Goal: Information Seeking & Learning: Check status

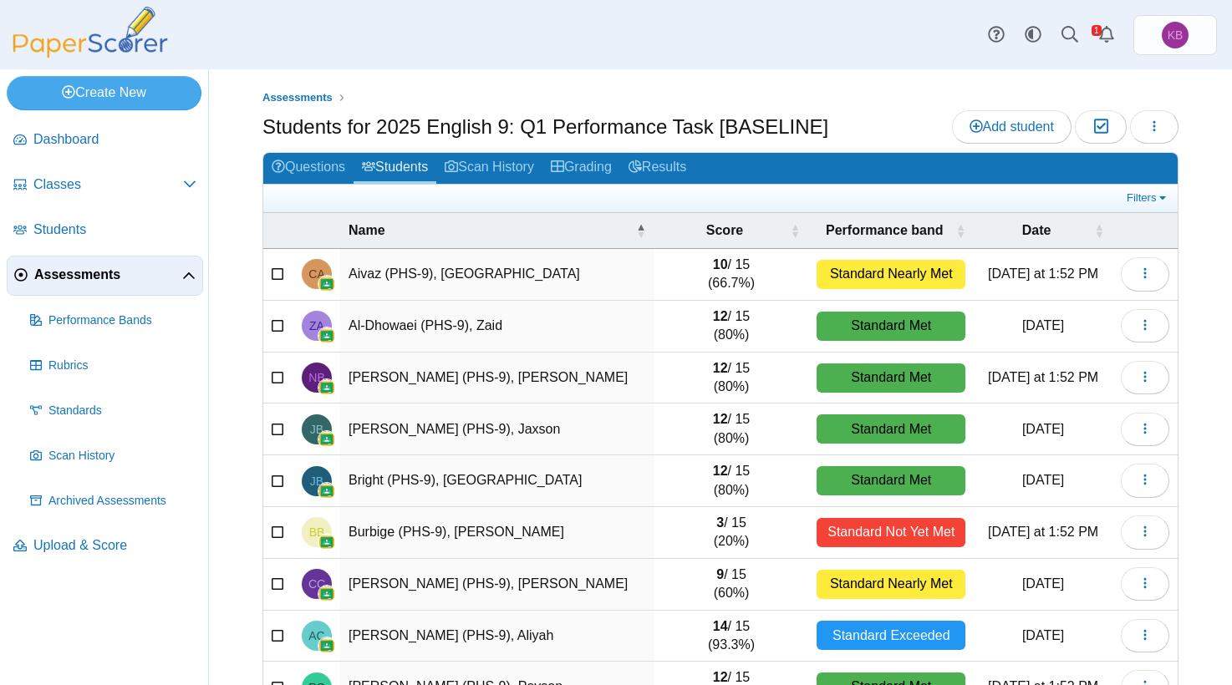
scroll to position [1, 0]
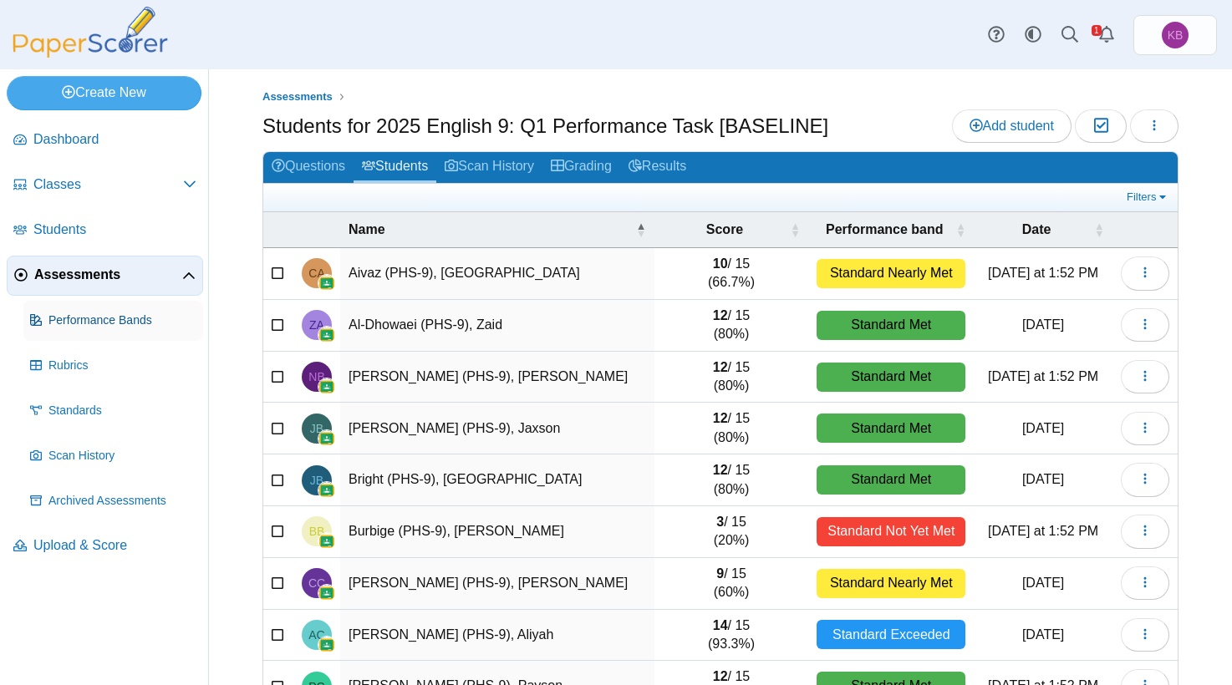
click at [92, 316] on span "Performance Bands" at bounding box center [122, 321] width 148 height 17
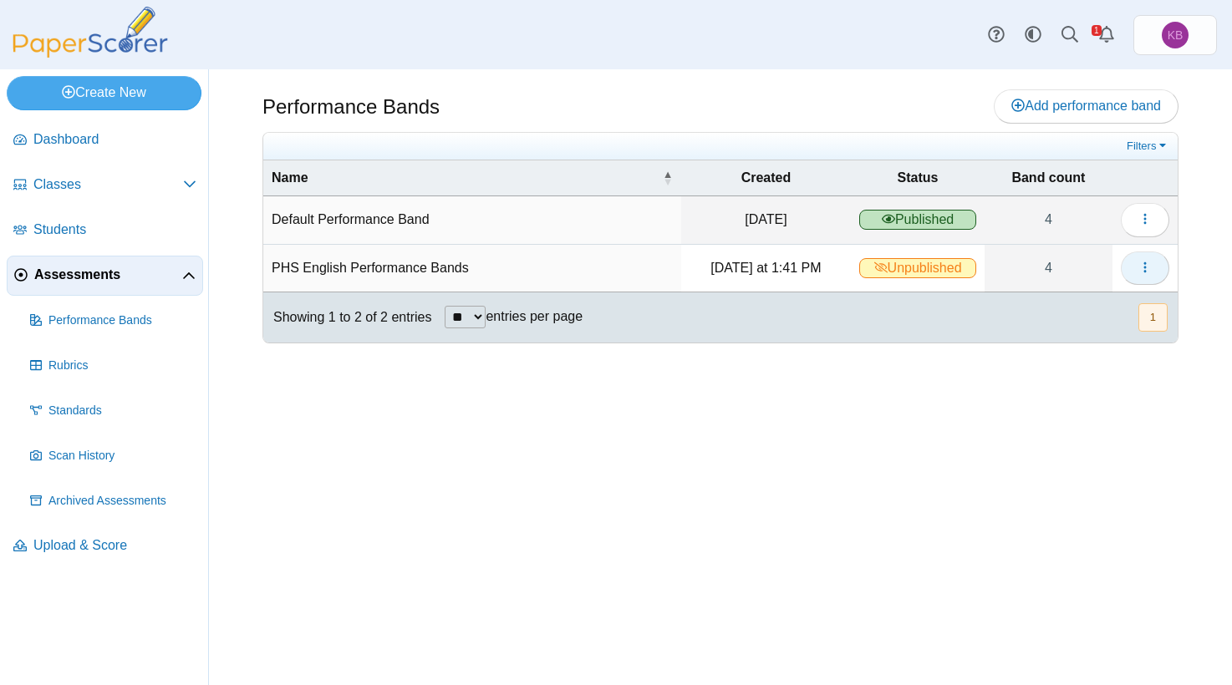
click at [1136, 264] on button "button" at bounding box center [1145, 268] width 48 height 33
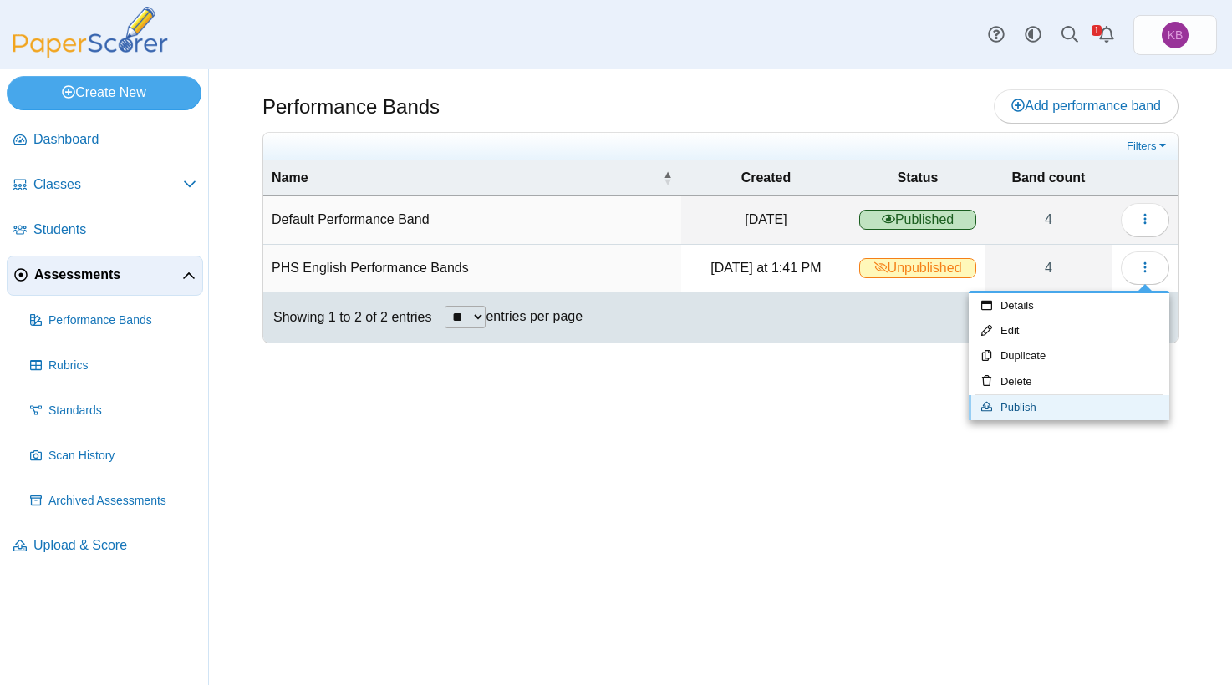
click at [1007, 404] on link "Publish" at bounding box center [1069, 407] width 201 height 25
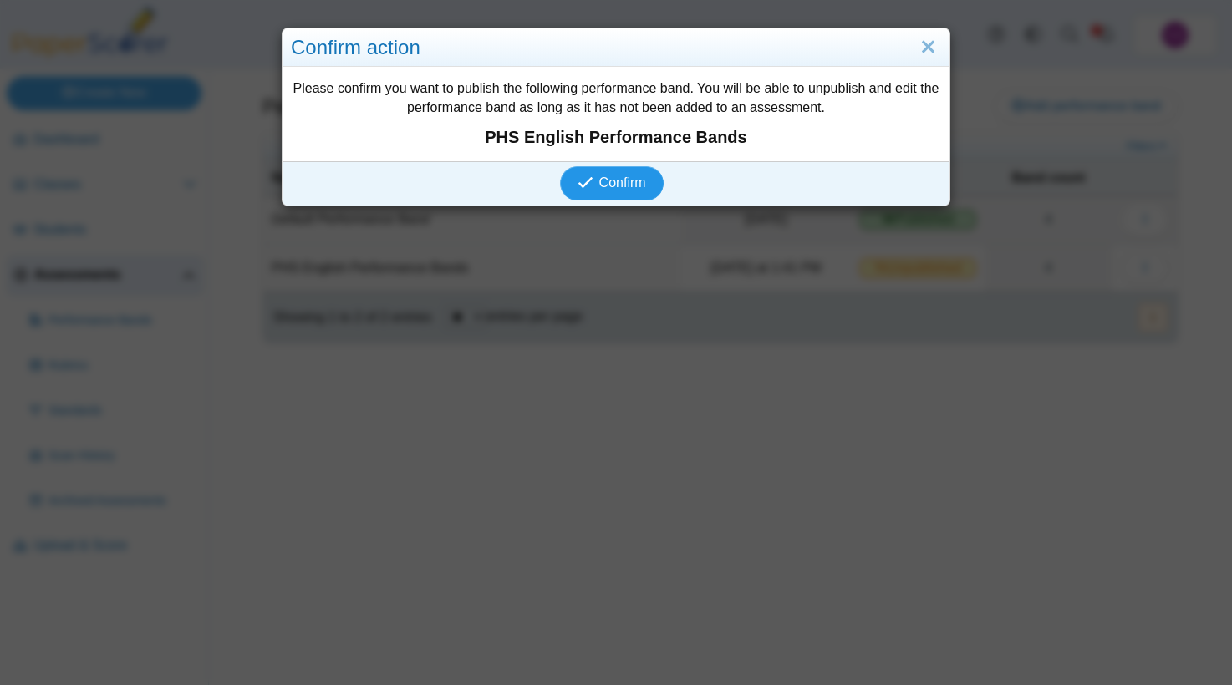
click at [623, 182] on span "Confirm" at bounding box center [622, 183] width 47 height 14
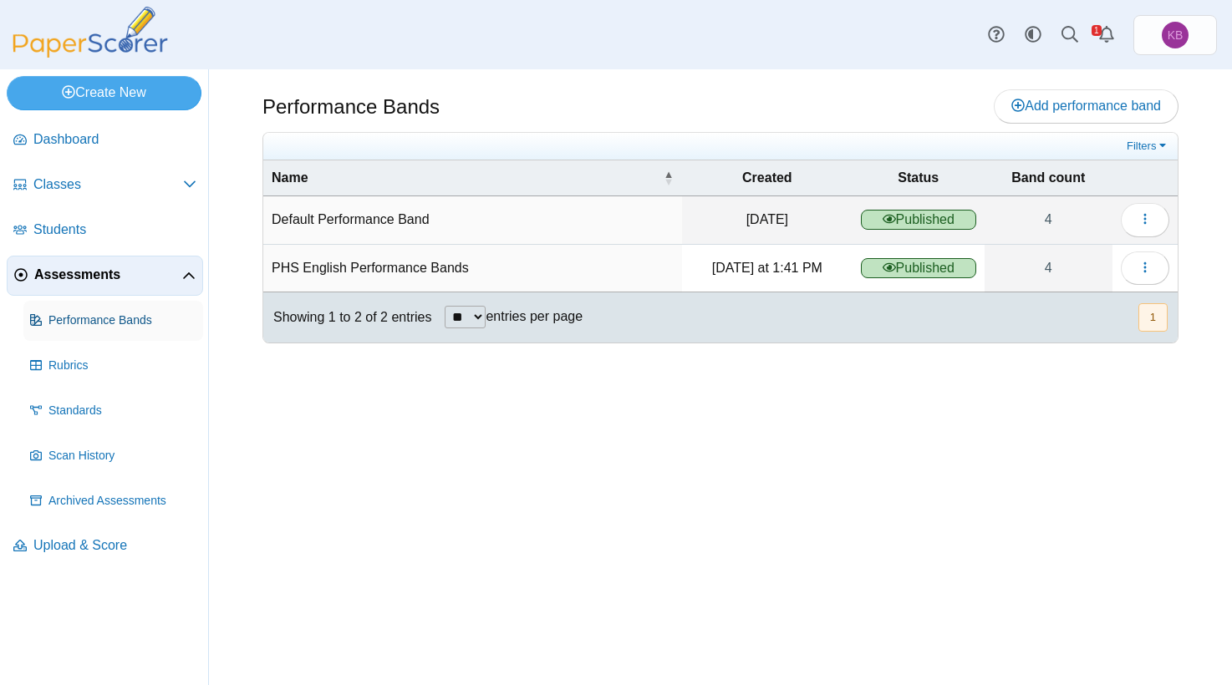
click at [127, 334] on link "Performance Bands" at bounding box center [113, 321] width 180 height 40
click at [1156, 265] on button "button" at bounding box center [1145, 268] width 48 height 33
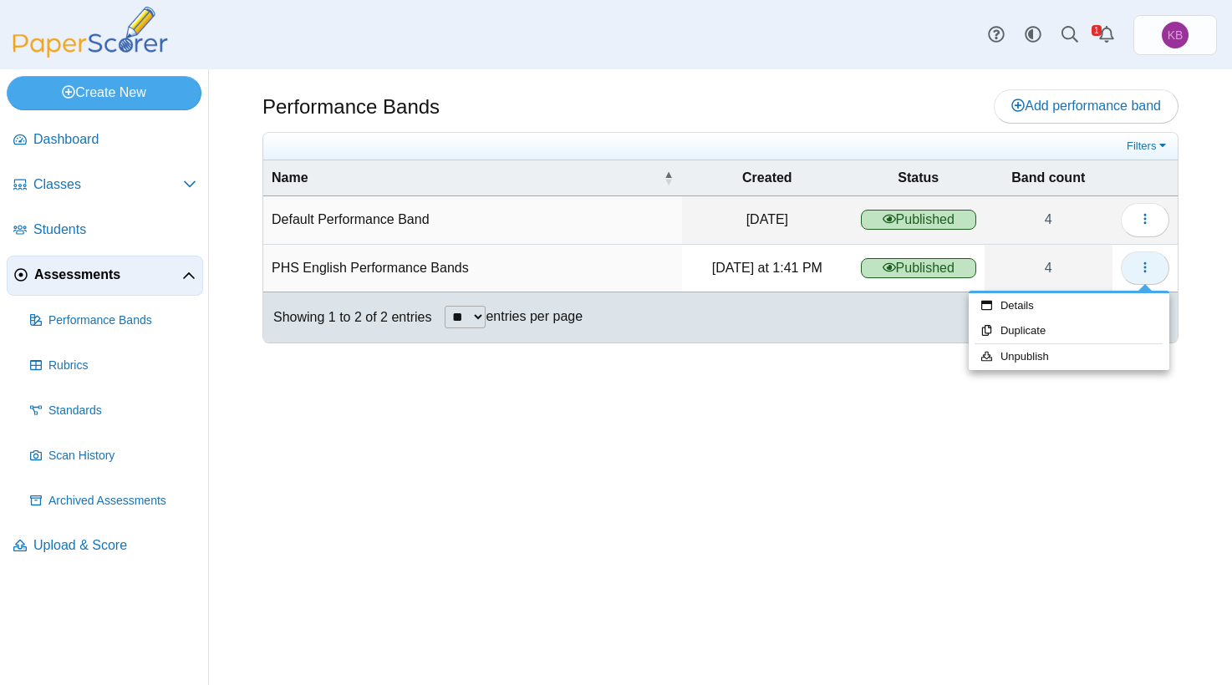
click at [1155, 265] on button "button" at bounding box center [1145, 268] width 48 height 33
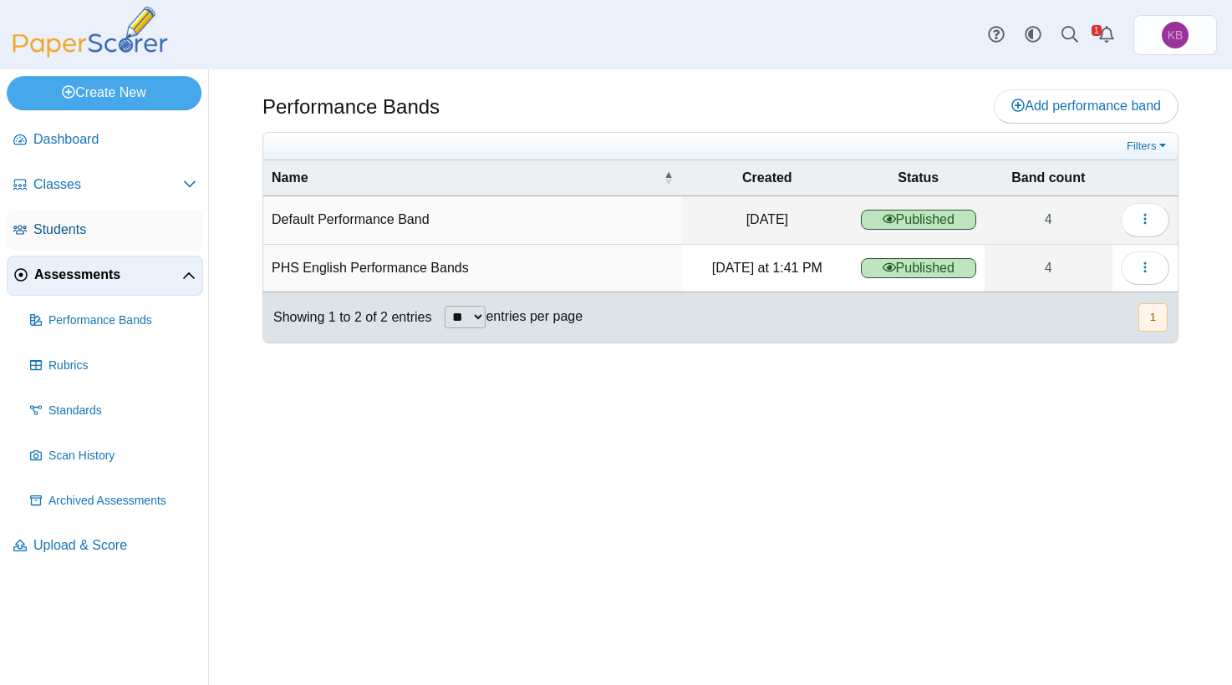
click at [96, 232] on span "Students" at bounding box center [114, 230] width 163 height 18
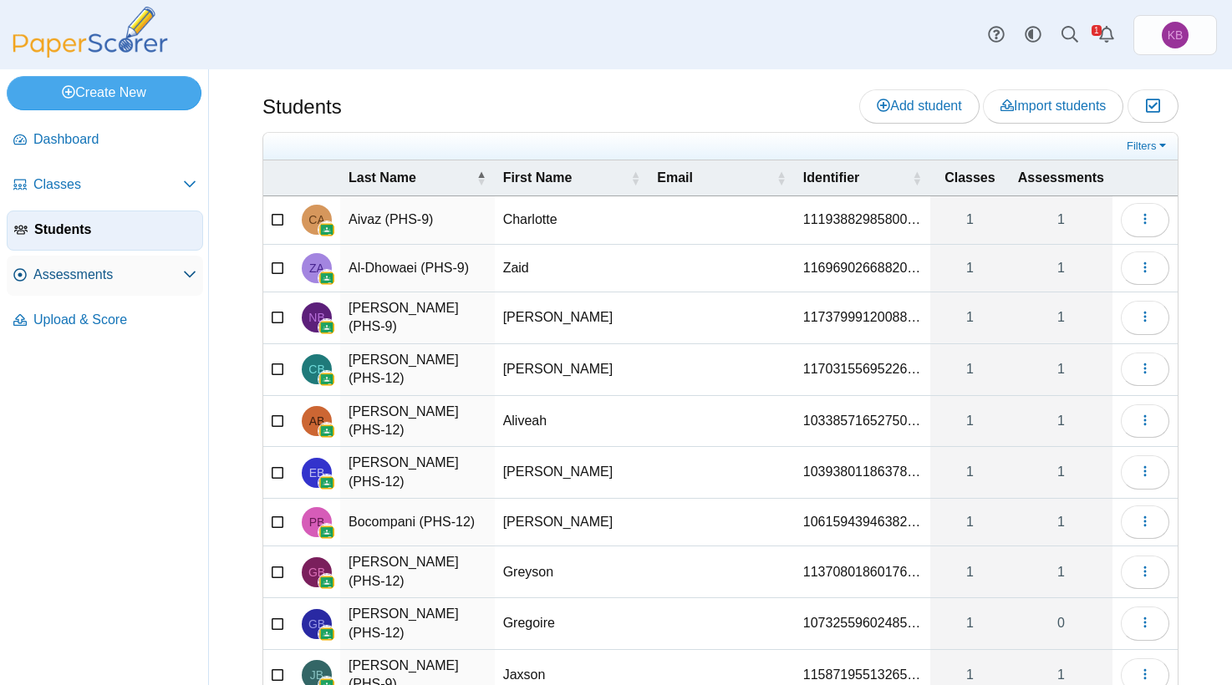
click at [64, 280] on span "Assessments" at bounding box center [108, 275] width 150 height 18
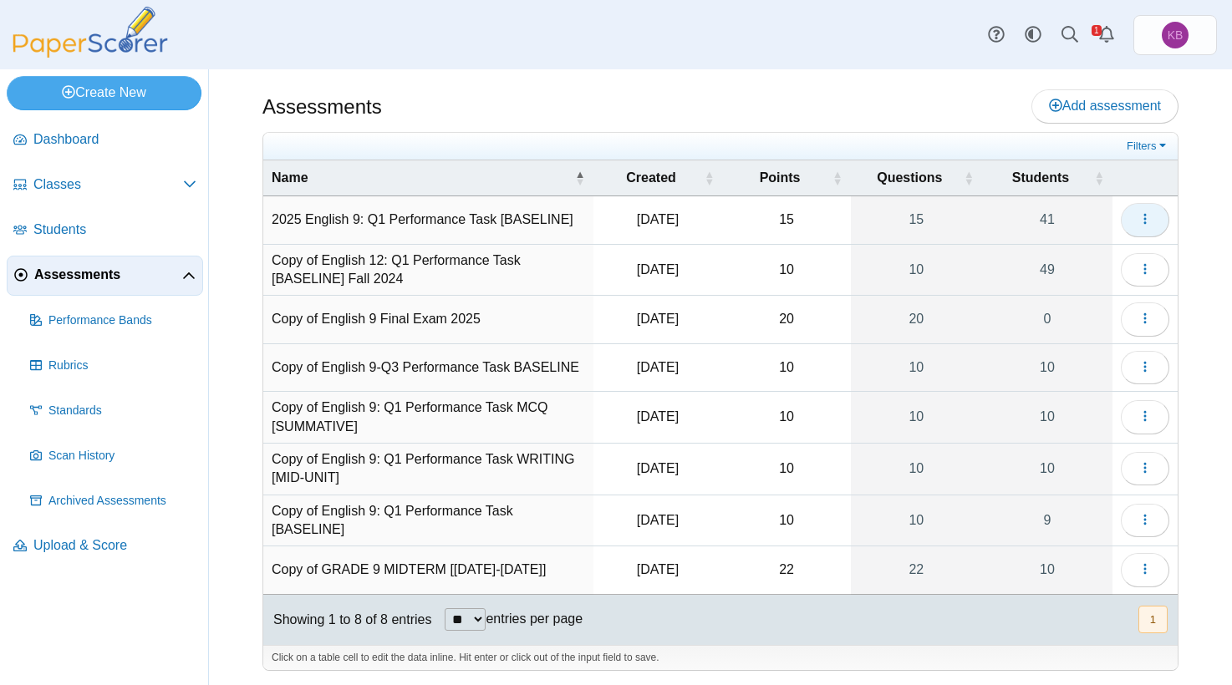
click at [1144, 215] on use "button" at bounding box center [1144, 219] width 3 height 11
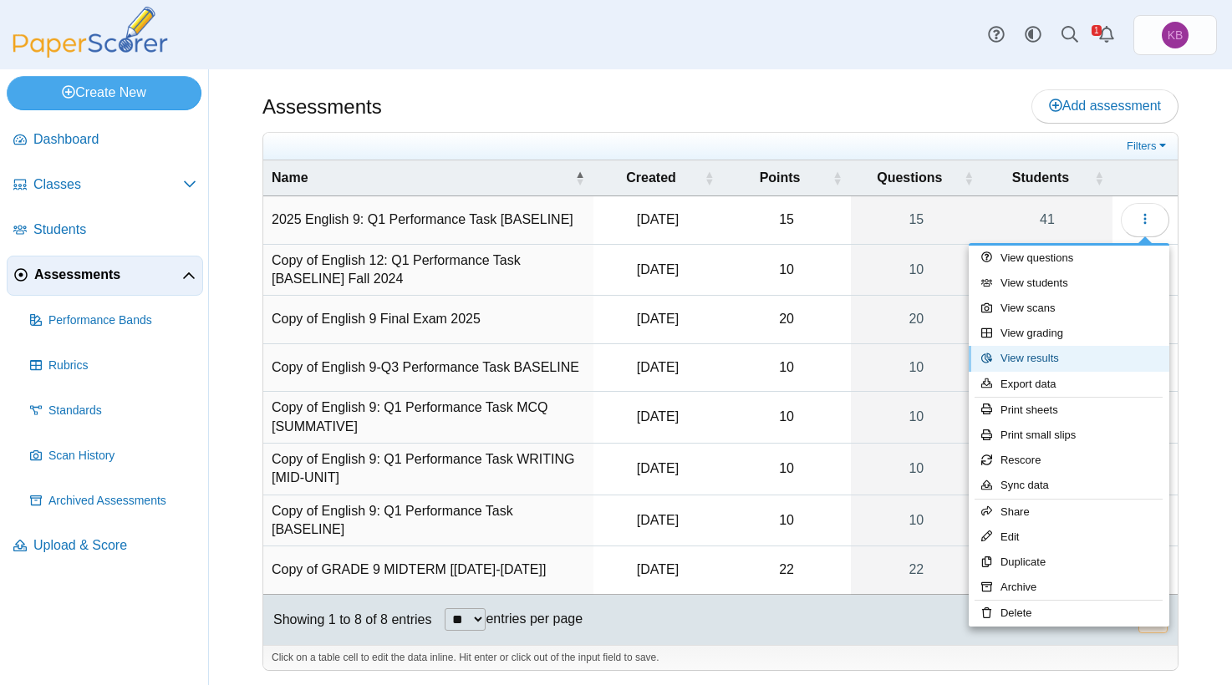
click at [1067, 363] on link "View results" at bounding box center [1069, 358] width 201 height 25
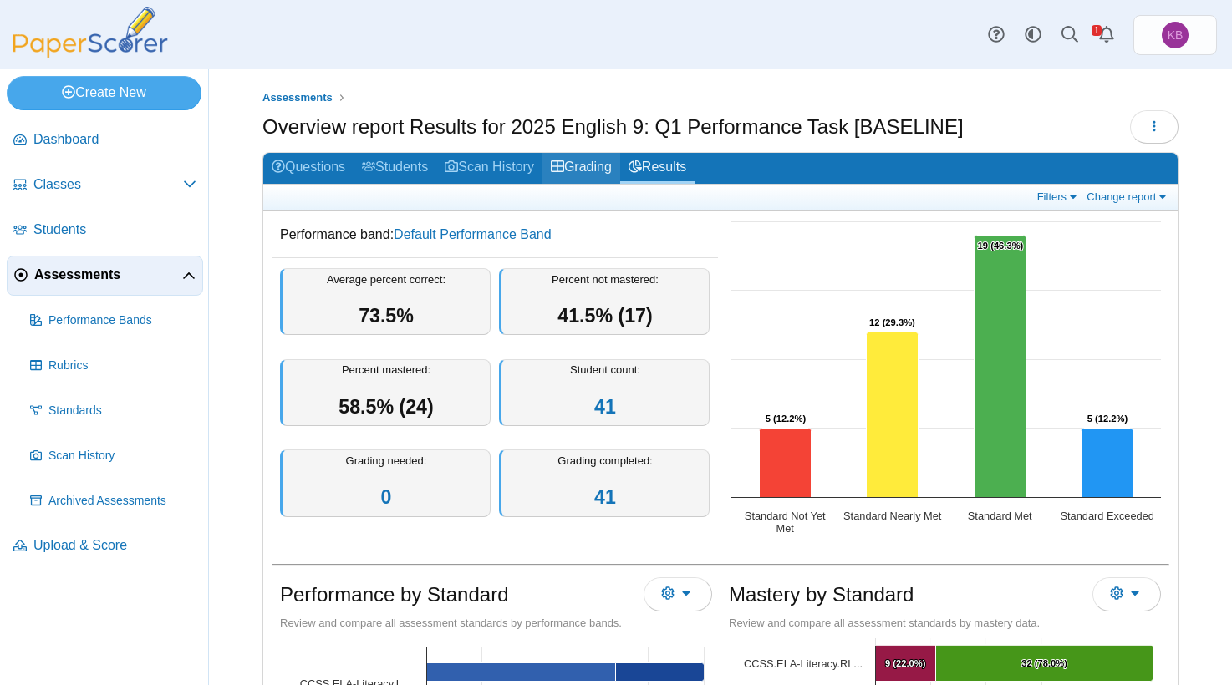
click at [609, 160] on link "Grading" at bounding box center [581, 168] width 78 height 31
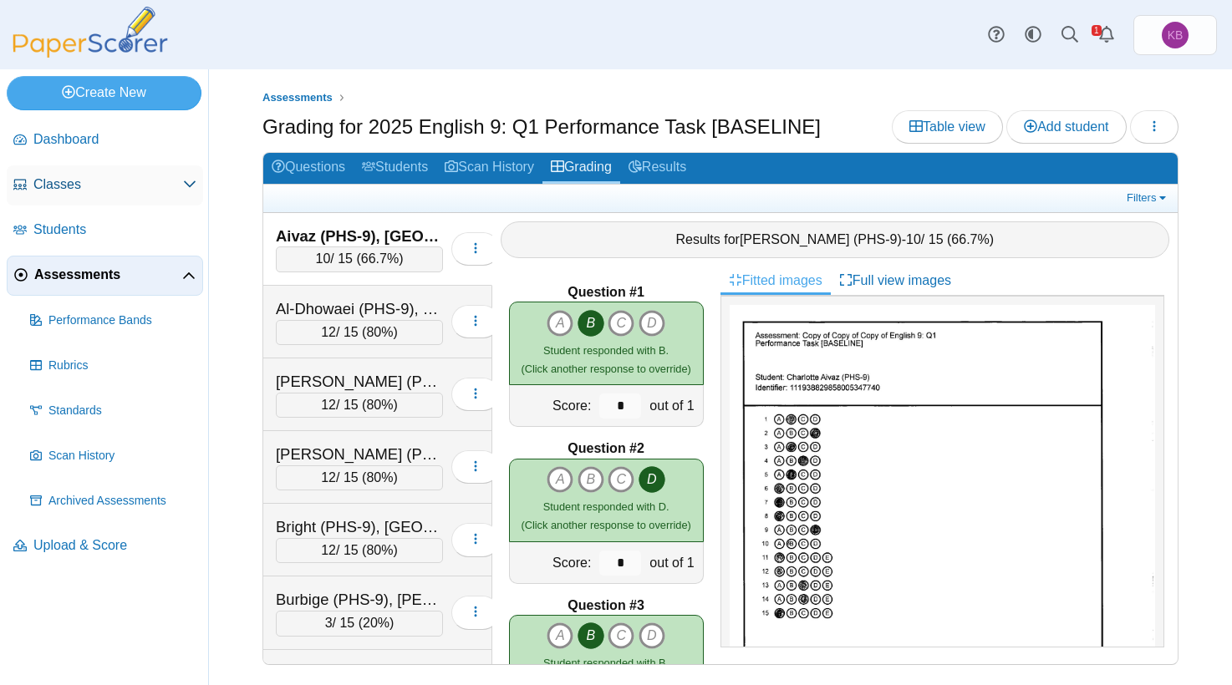
click at [54, 189] on span "Classes" at bounding box center [108, 185] width 150 height 18
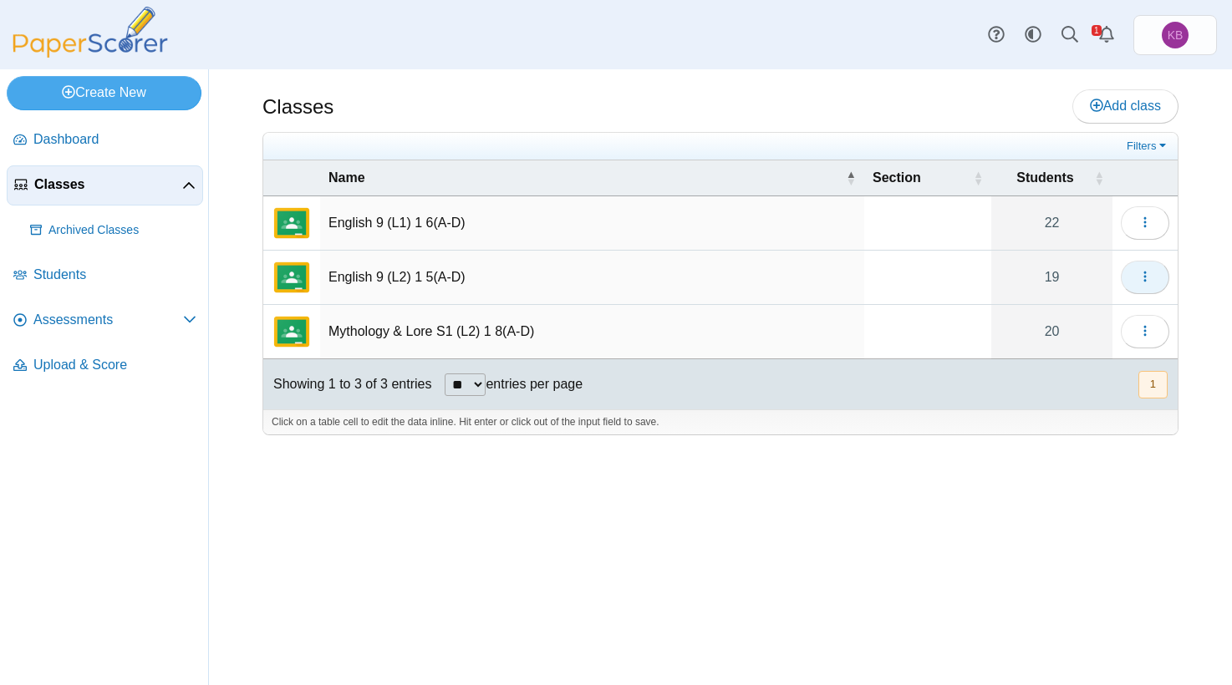
click at [1163, 280] on button "button" at bounding box center [1145, 277] width 48 height 33
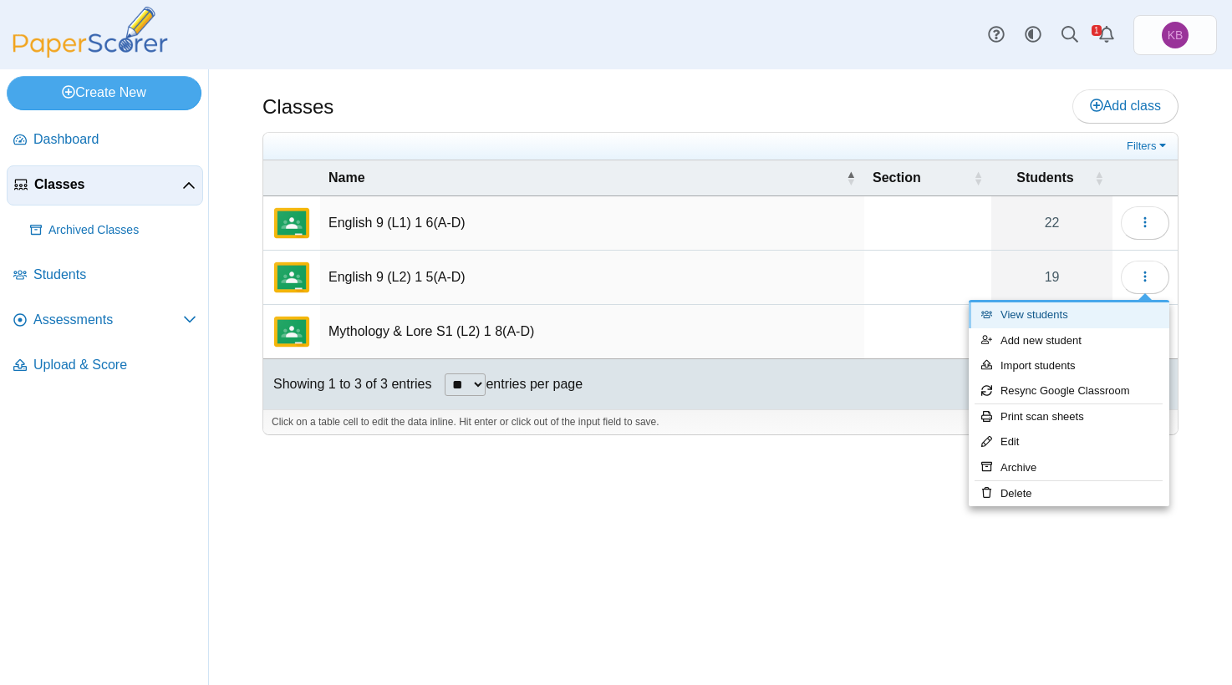
click at [1092, 323] on link "View students" at bounding box center [1069, 315] width 201 height 25
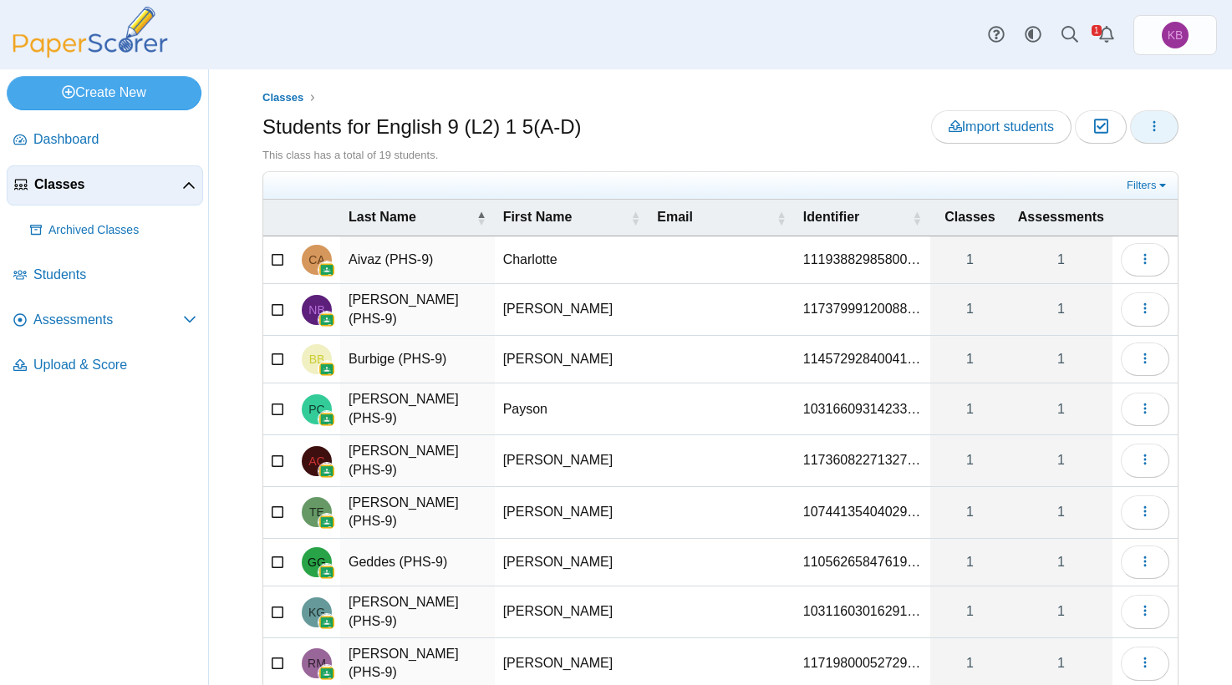
click at [1153, 134] on button "button" at bounding box center [1154, 126] width 48 height 33
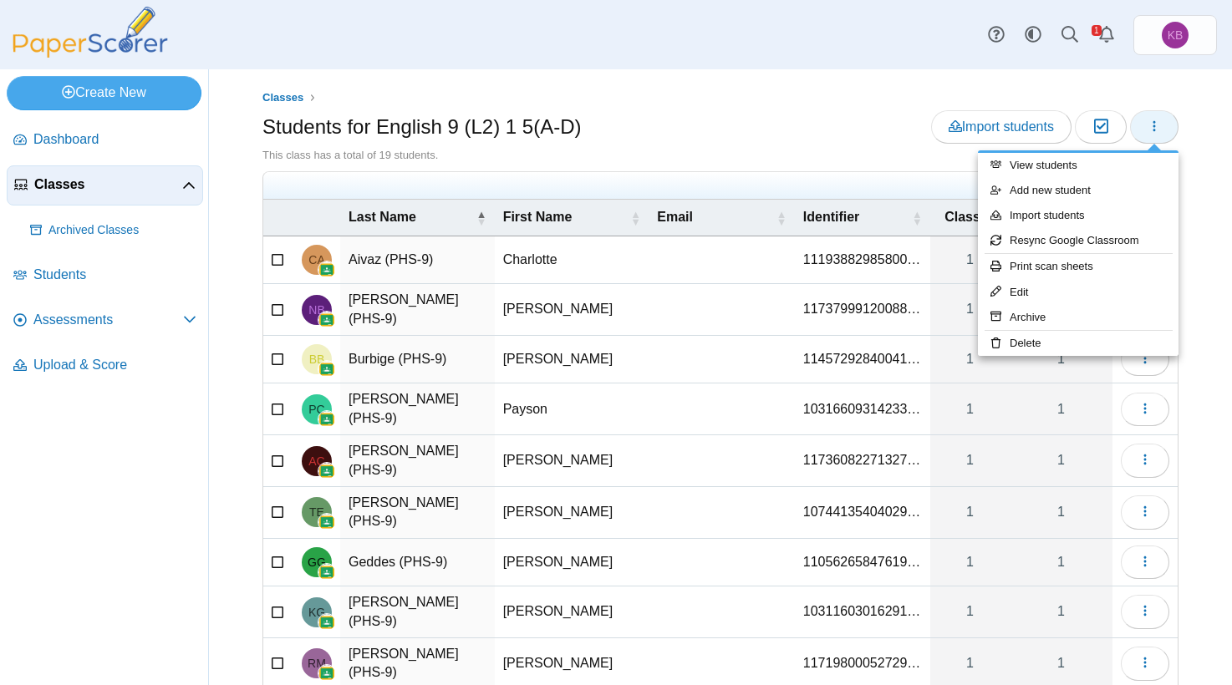
click at [1172, 133] on button "button" at bounding box center [1154, 126] width 48 height 33
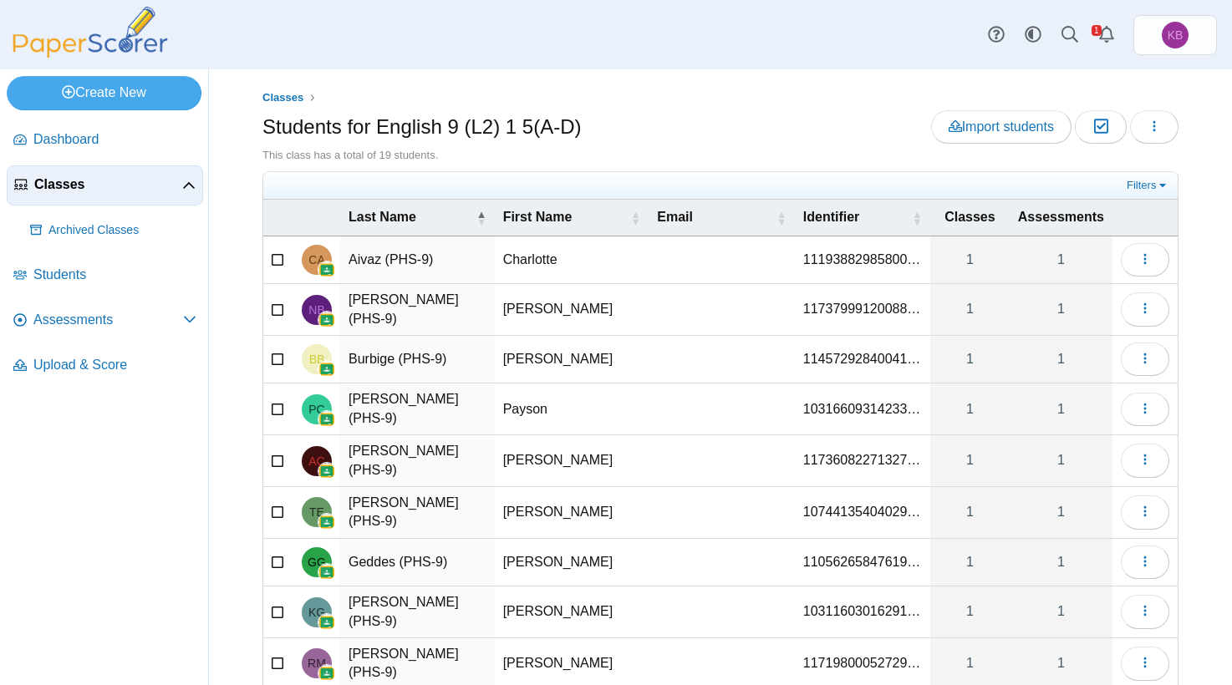
click at [74, 187] on span "Classes" at bounding box center [108, 185] width 148 height 18
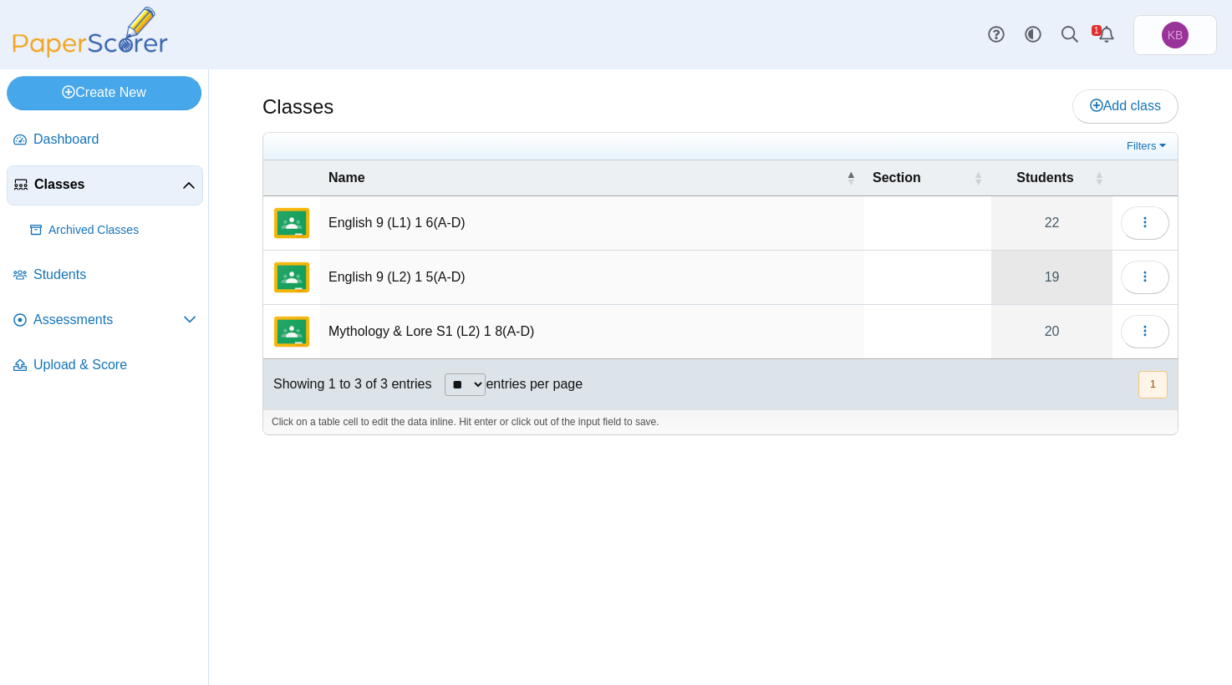
click at [1026, 275] on link "19" at bounding box center [1051, 277] width 121 height 53
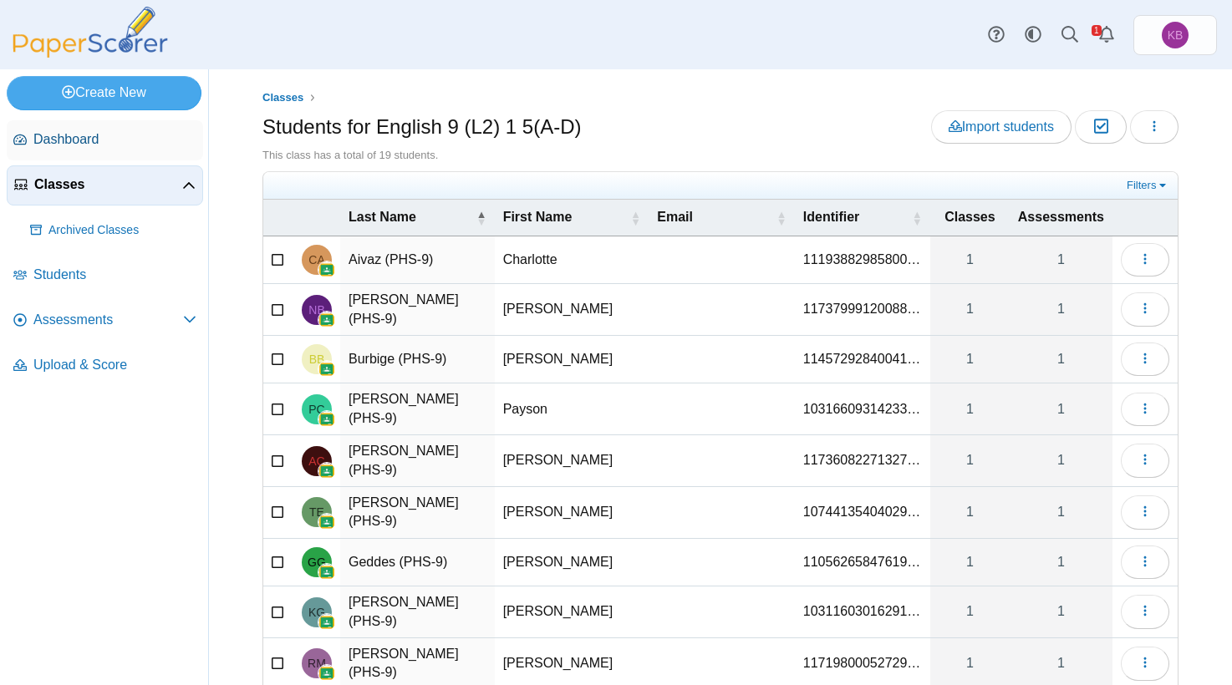
click at [60, 141] on span "Dashboard" at bounding box center [114, 139] width 163 height 18
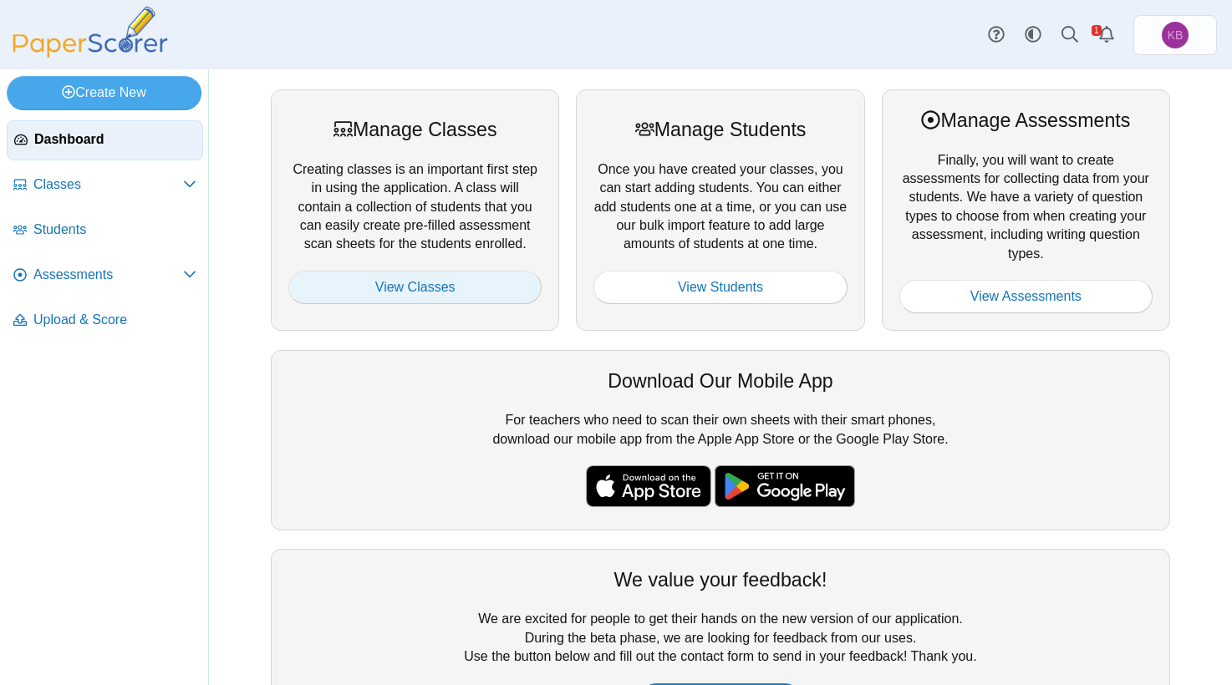
click at [507, 295] on link "View Classes" at bounding box center [414, 287] width 253 height 33
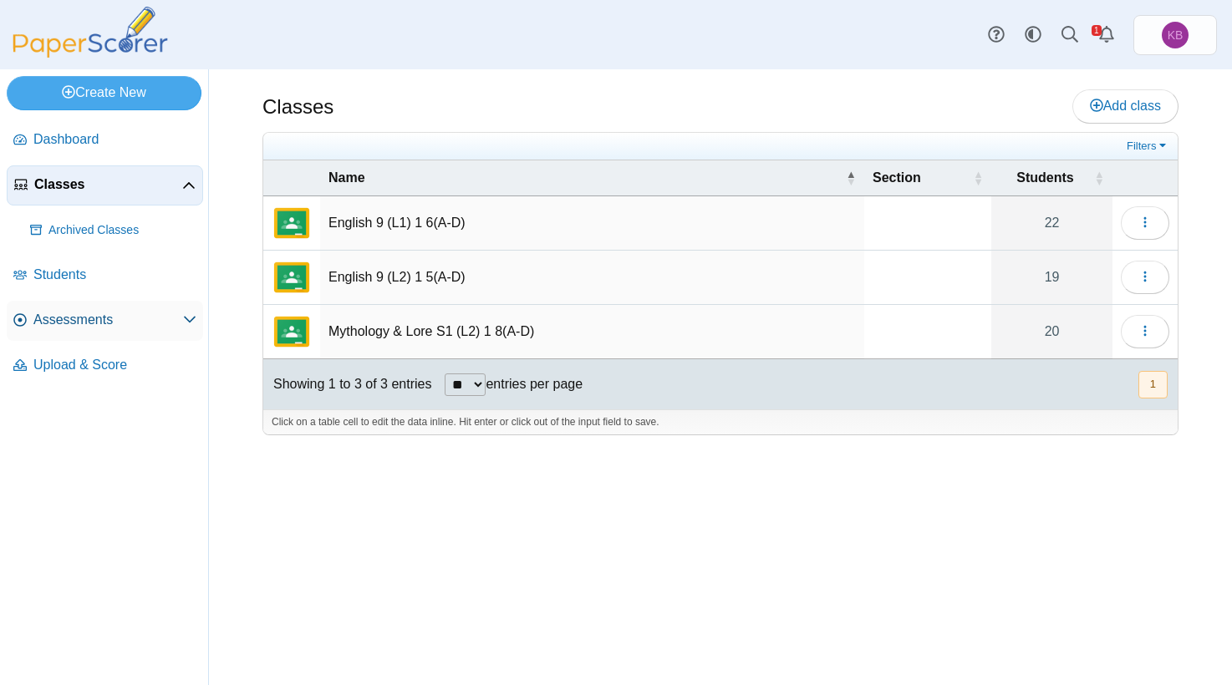
click at [67, 314] on span "Assessments" at bounding box center [108, 320] width 150 height 18
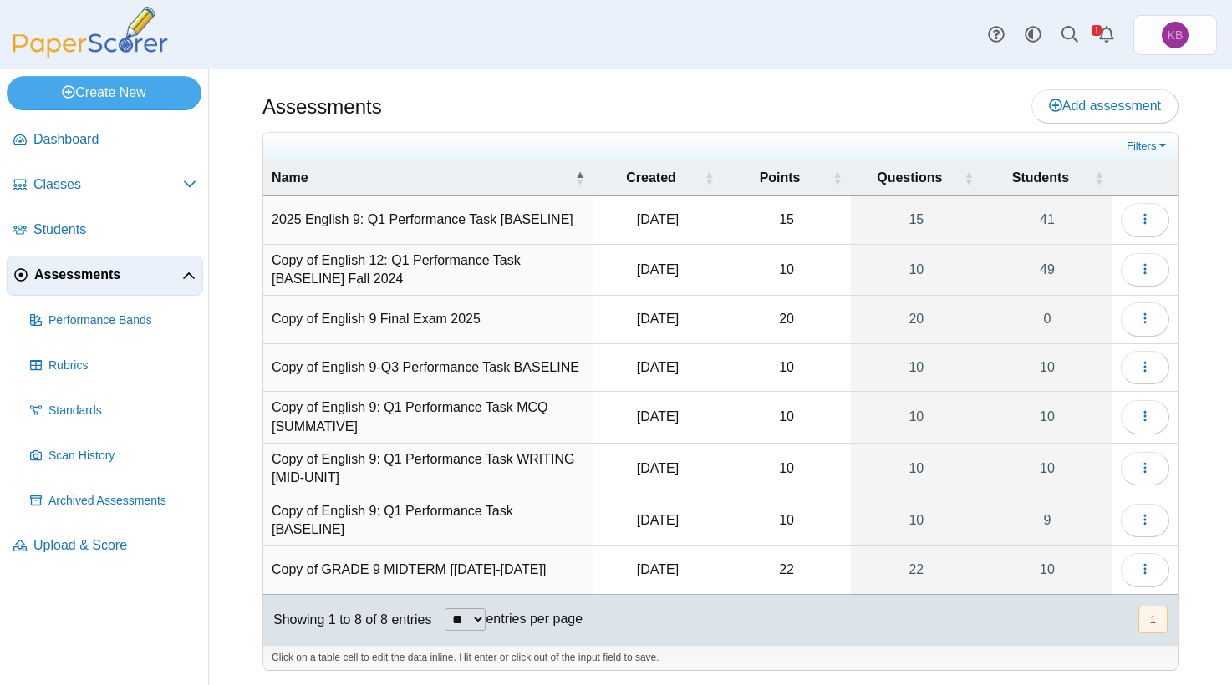
scroll to position [2, 0]
click at [84, 240] on link "Students" at bounding box center [105, 231] width 196 height 40
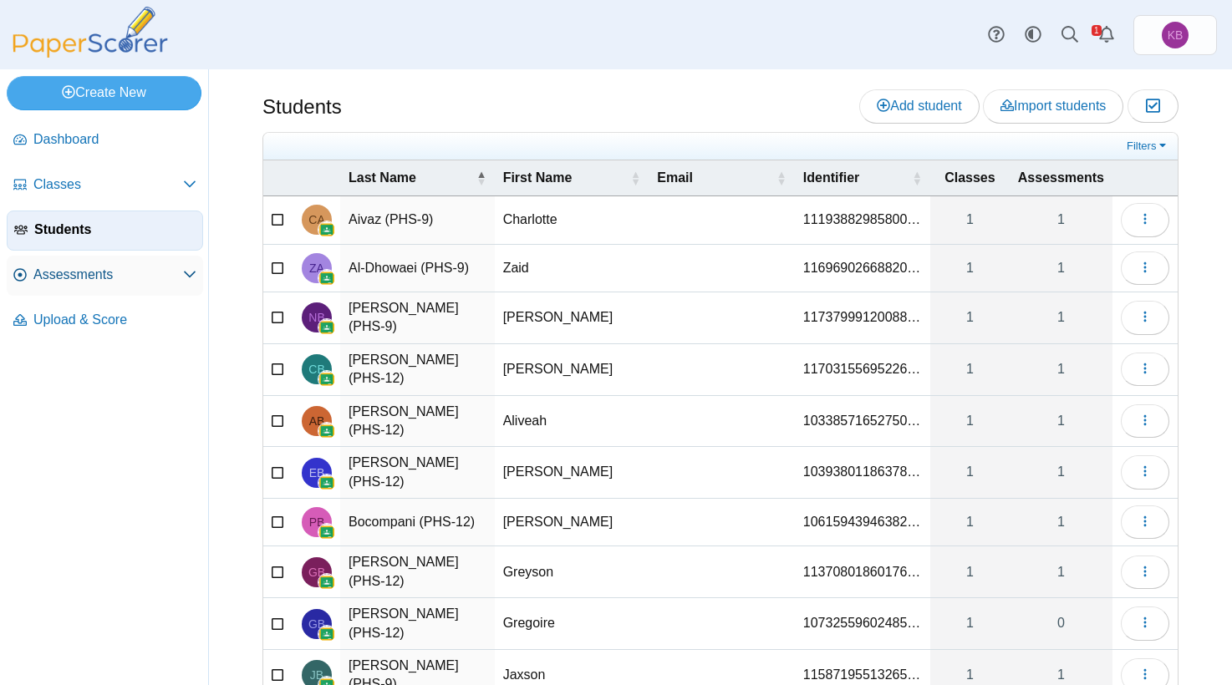
click at [69, 278] on span "Assessments" at bounding box center [108, 275] width 150 height 18
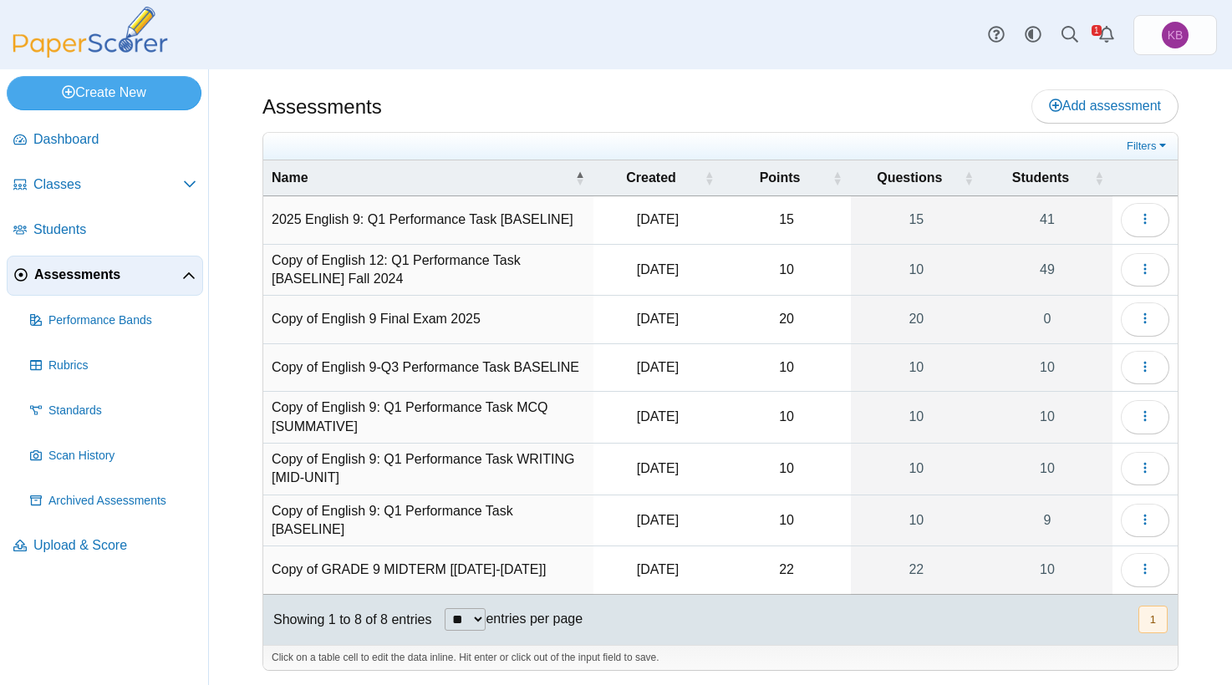
click at [532, 217] on td "2025 English 9: Q1 Performance Task [BASELINE]" at bounding box center [428, 220] width 330 height 48
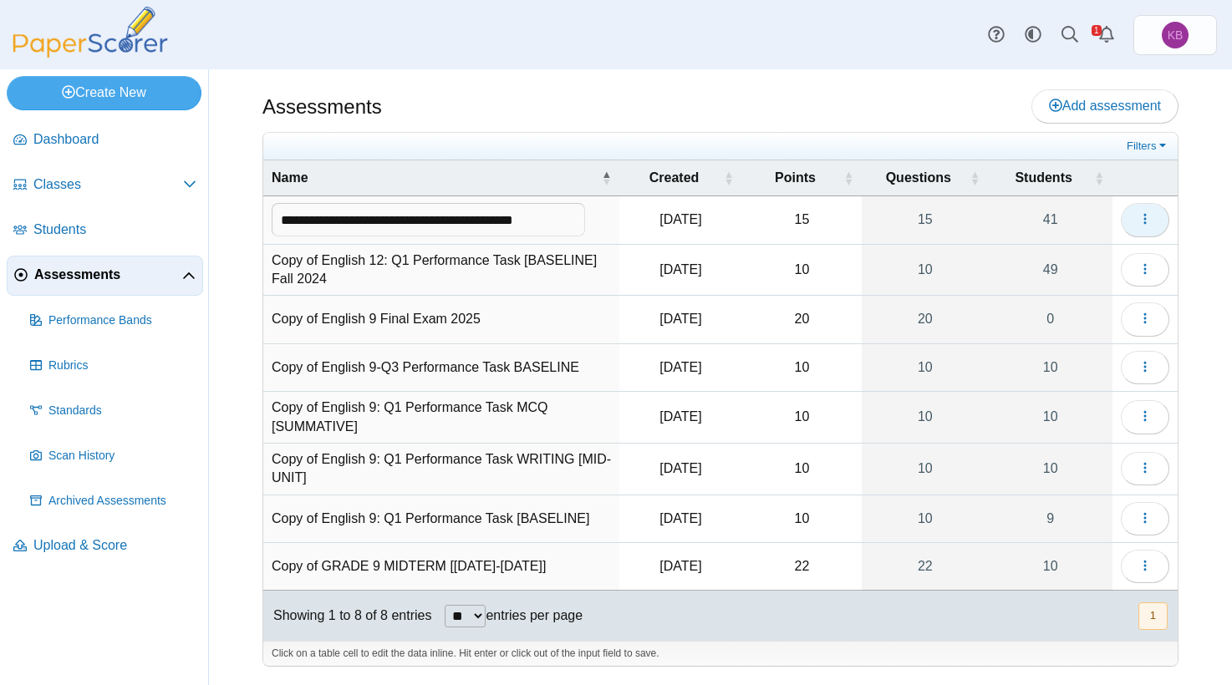
click at [1156, 213] on button "button" at bounding box center [1145, 219] width 48 height 33
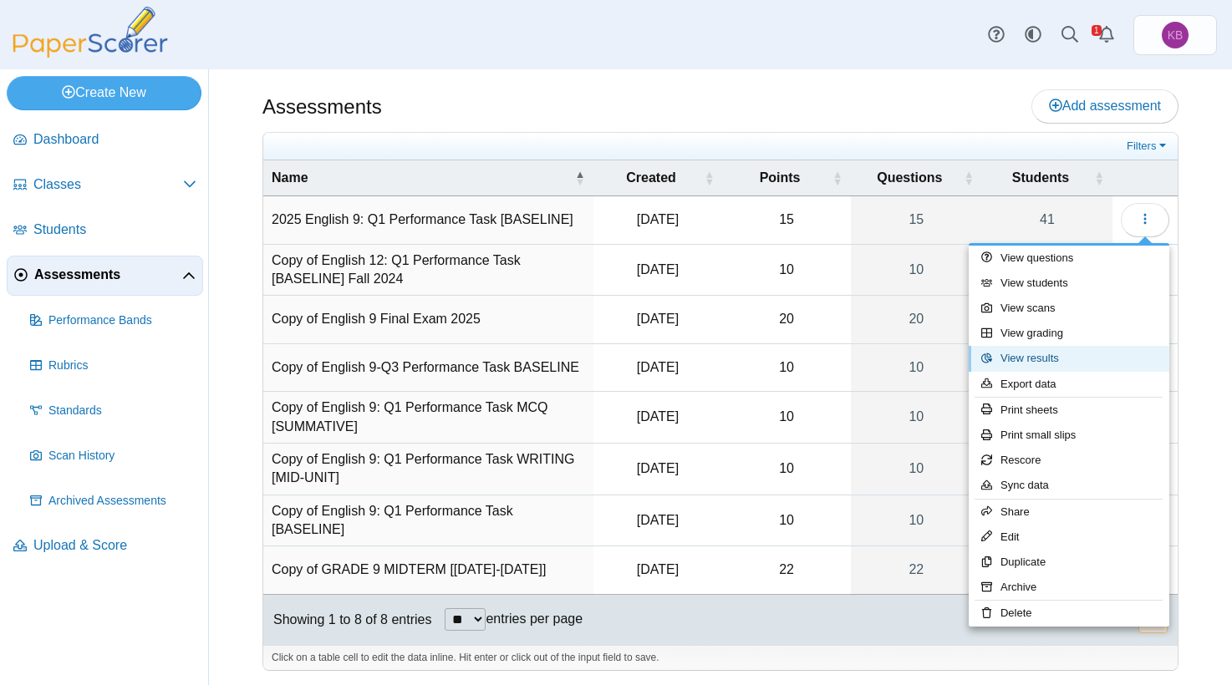
click at [1089, 356] on link "View results" at bounding box center [1069, 358] width 201 height 25
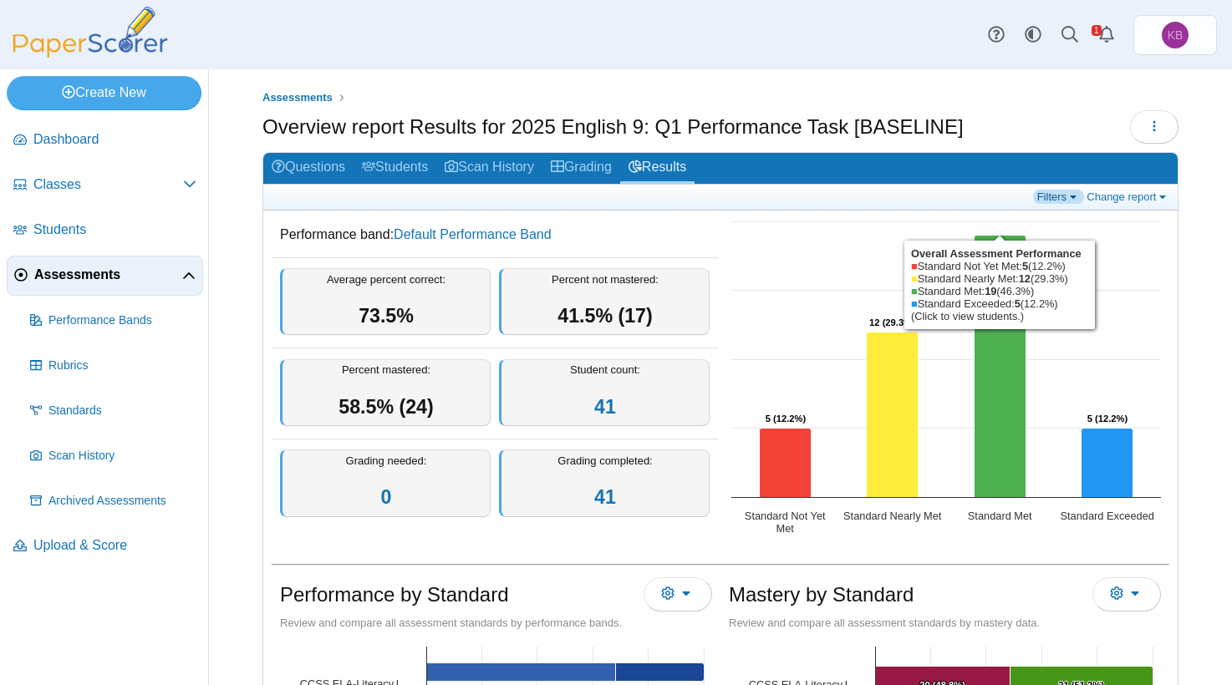
click at [1051, 196] on link "Filters" at bounding box center [1058, 197] width 51 height 14
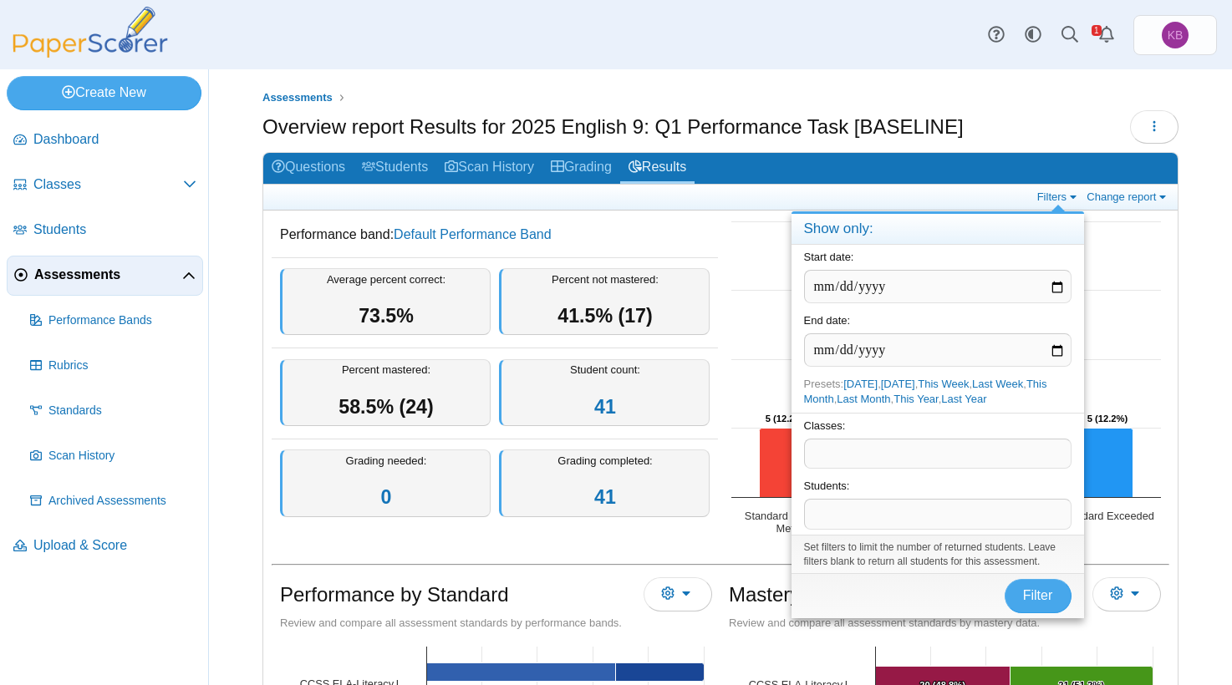
click at [875, 437] on div "Classes: ​" at bounding box center [938, 444] width 293 height 62
click at [865, 453] on span at bounding box center [938, 454] width 266 height 28
click at [866, 451] on span at bounding box center [938, 454] width 266 height 28
click at [1057, 195] on link "Filters" at bounding box center [1058, 197] width 51 height 14
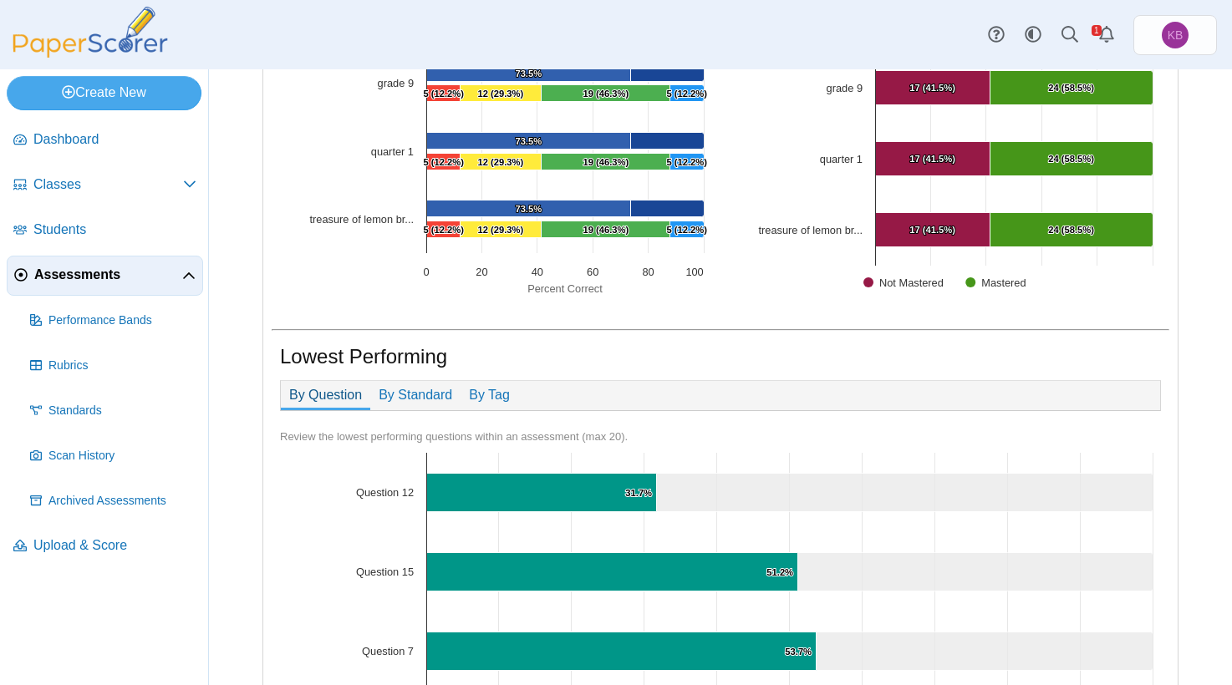
scroll to position [1078, 0]
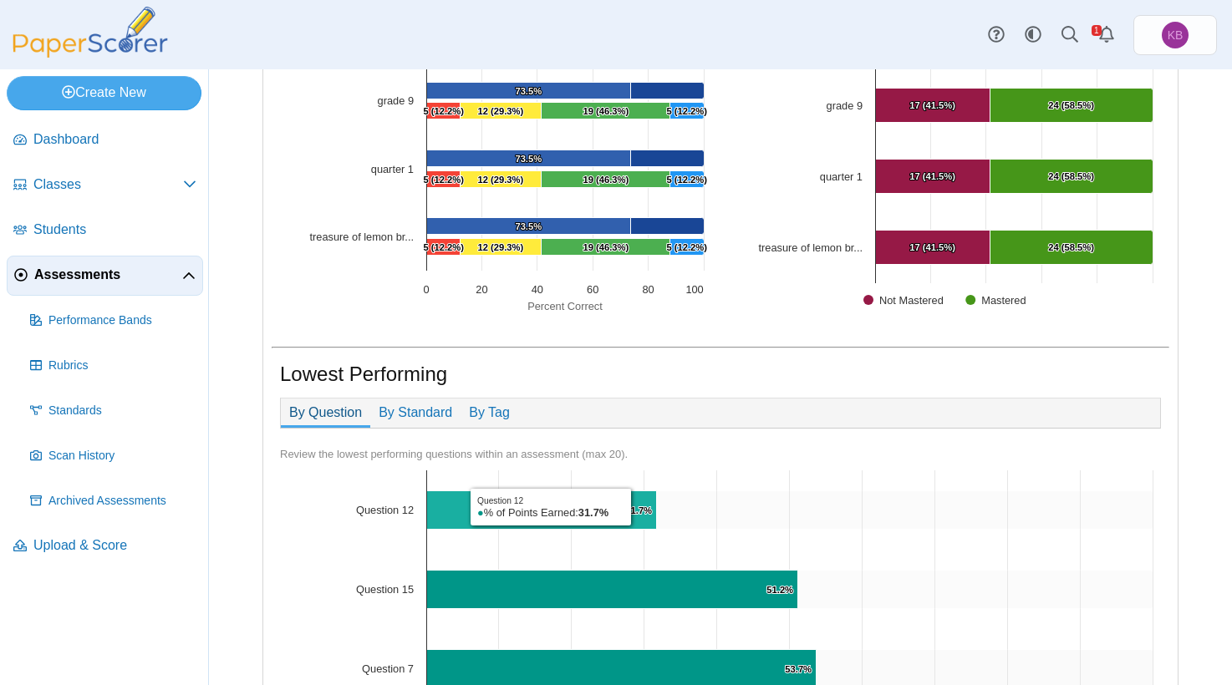
click at [636, 507] on text "31.7% ​ 31.7%" at bounding box center [638, 511] width 27 height 10
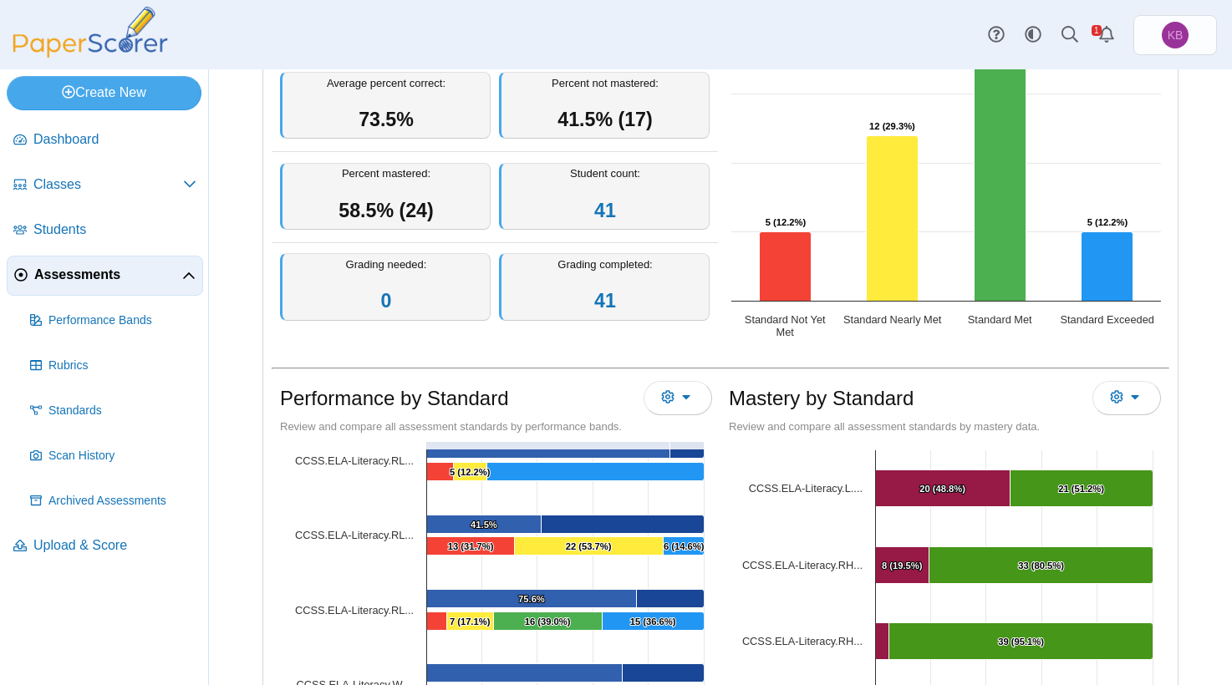
scroll to position [161, 0]
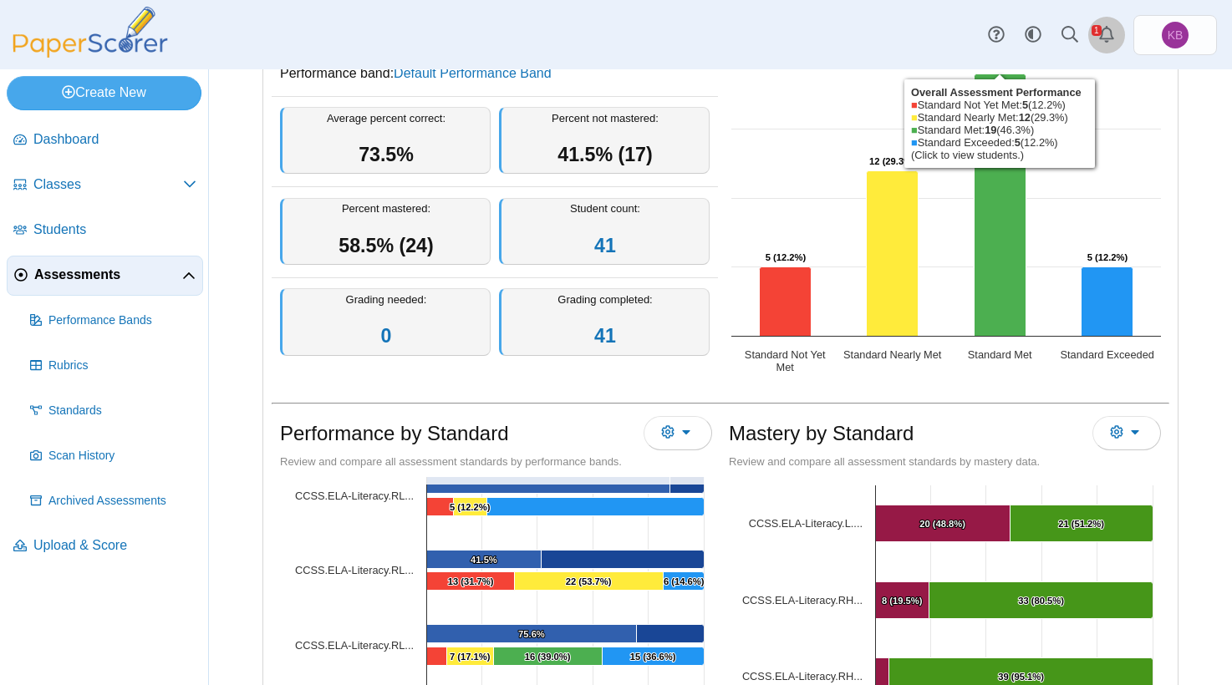
click at [1110, 39] on use "Alerts" at bounding box center [1106, 34] width 15 height 17
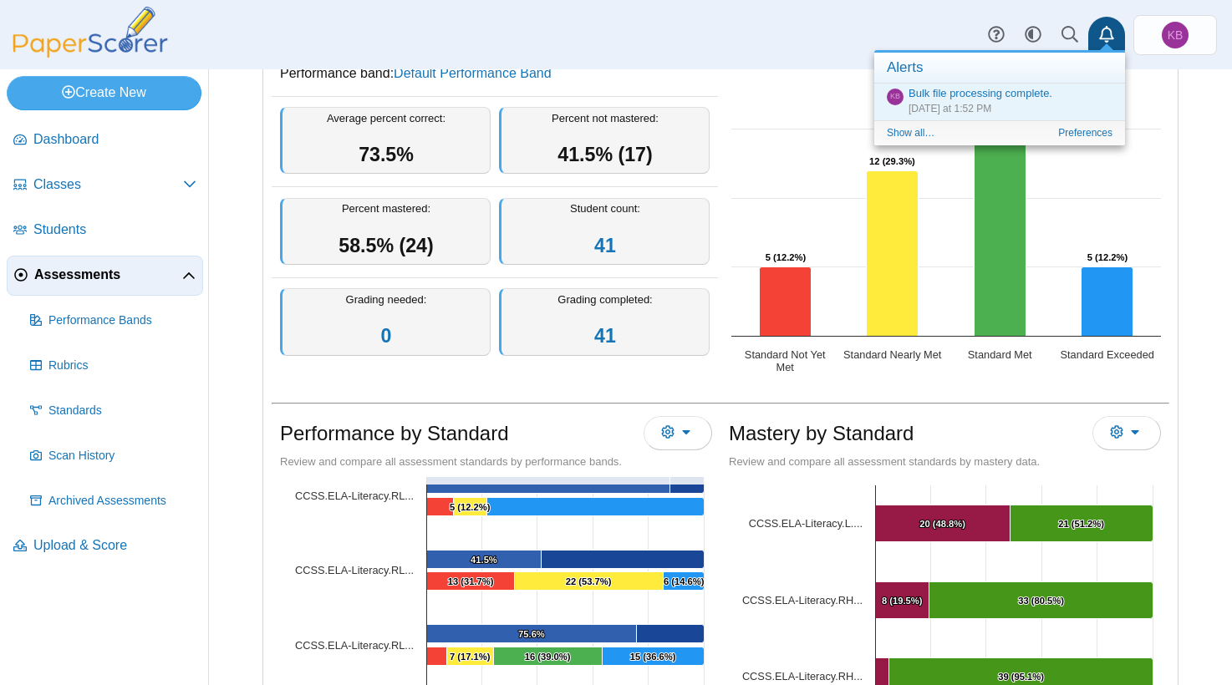
click at [1109, 33] on icon "Alerts" at bounding box center [1106, 34] width 17 height 17
